Goal: Use online tool/utility: Utilize a website feature to perform a specific function

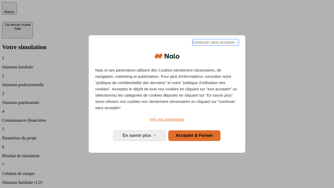
click at [215, 43] on span "Continuer sans accepter →" at bounding box center [215, 42] width 46 height 6
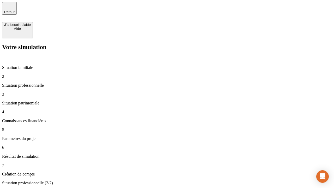
type input "30 000"
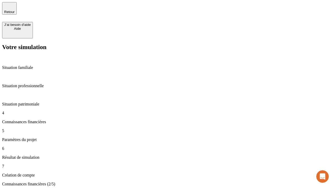
scroll to position [1, 0]
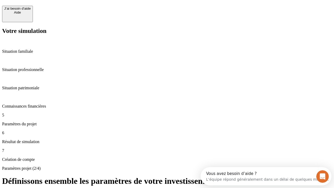
scroll to position [5, 0]
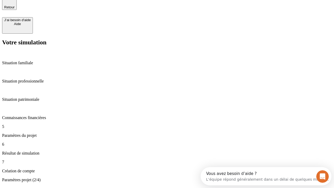
type input "25"
type input "1 000"
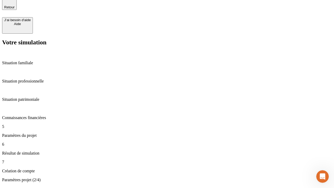
type input "640"
